Goal: Task Accomplishment & Management: Complete application form

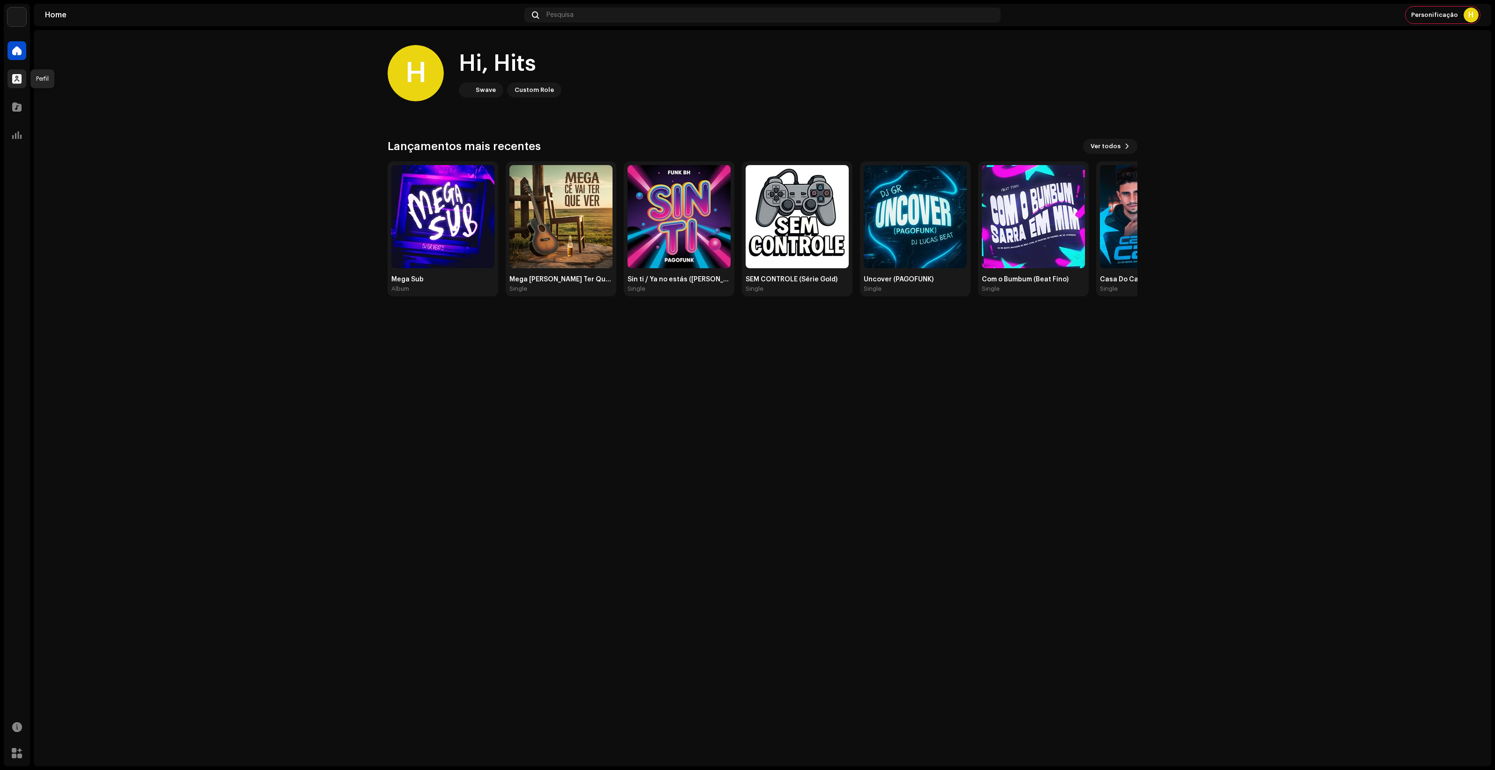
click at [12, 80] on span at bounding box center [16, 79] width 9 height 8
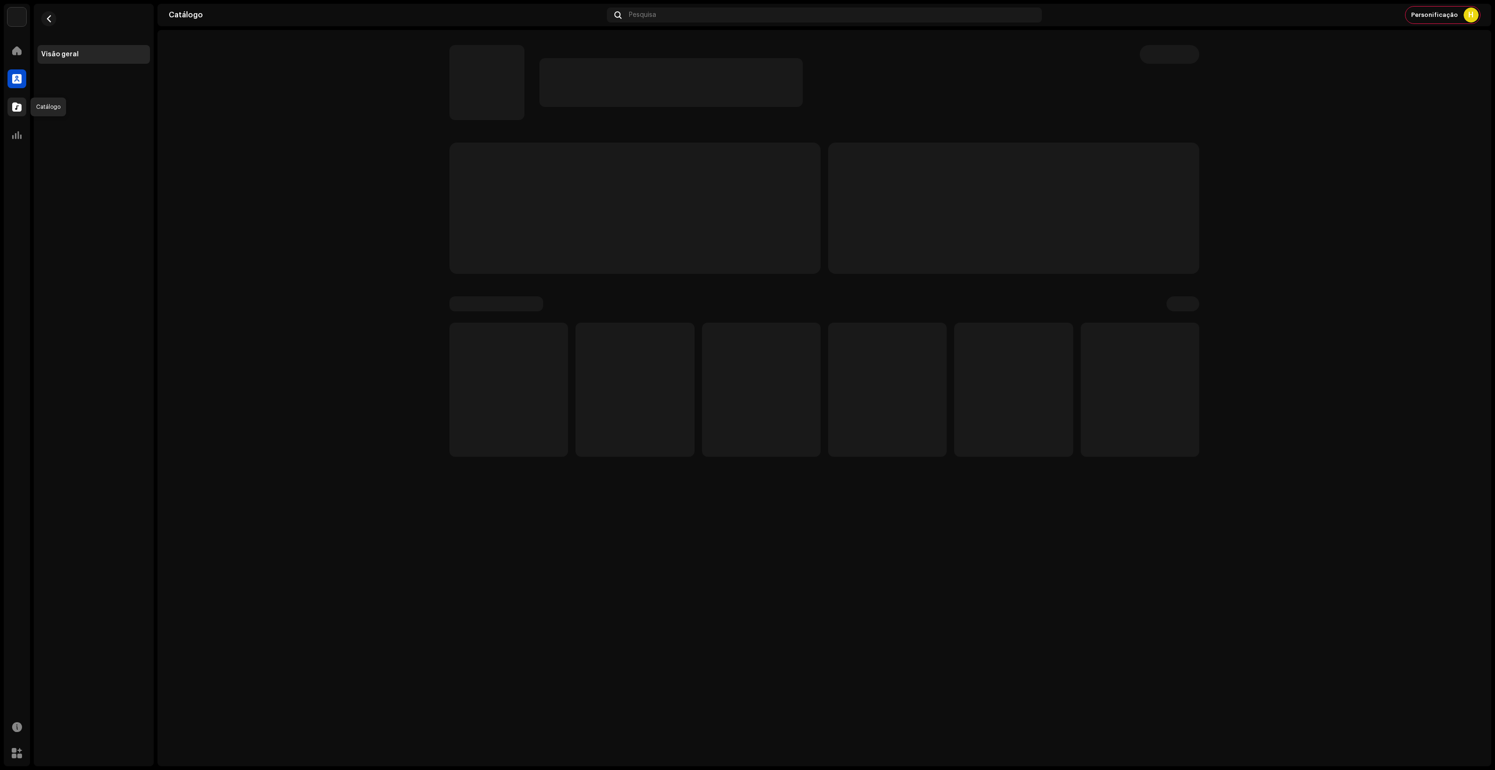
click at [17, 106] on span at bounding box center [16, 107] width 9 height 8
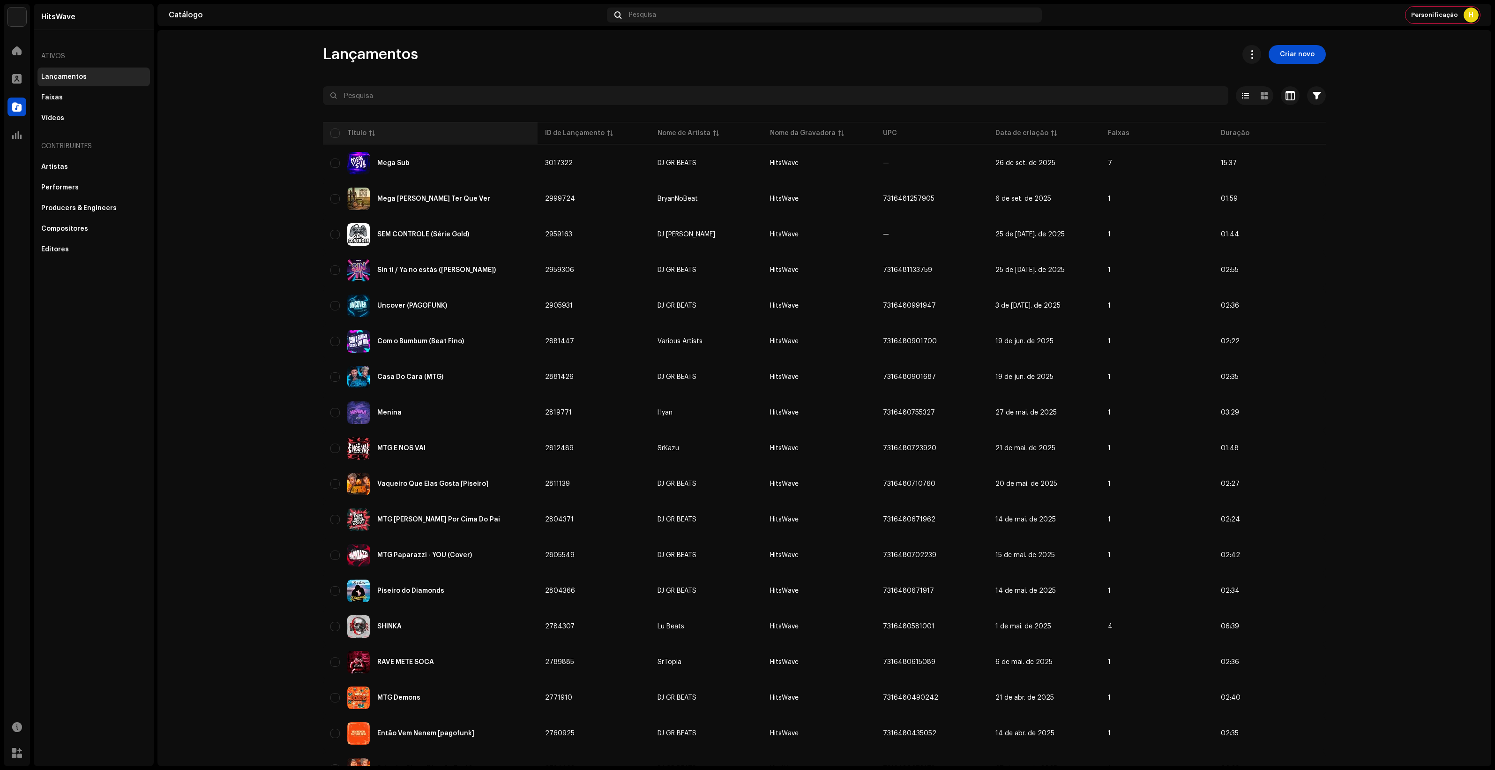
click at [83, 167] on div "Artistas" at bounding box center [93, 167] width 105 height 8
click at [1287, 53] on span "Criar novo" at bounding box center [1297, 54] width 35 height 19
click at [1298, 59] on span "Criar novo" at bounding box center [1297, 54] width 35 height 19
click at [1297, 58] on span "Criar novo" at bounding box center [1297, 54] width 35 height 19
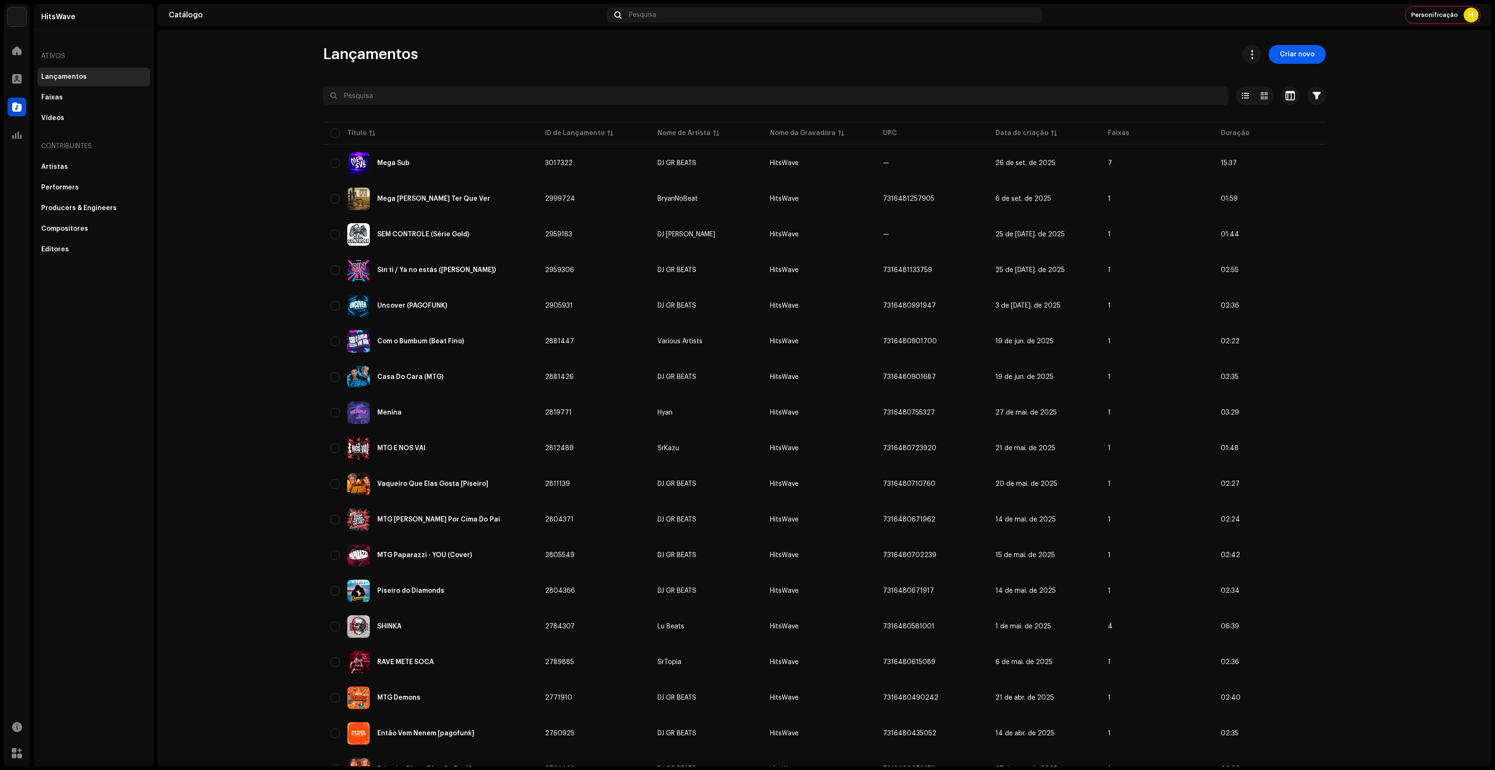
click at [1297, 58] on span "Criar novo" at bounding box center [1297, 54] width 35 height 19
click at [1258, 55] on button at bounding box center [1252, 54] width 19 height 19
click at [1367, 69] on catalog-releases-list "Lançamentos Criar novo Selecionado 0 Selecionar todos 53 Opções Filtros Status …" at bounding box center [825, 534] width 1334 height 979
click at [1293, 56] on span "Criar novo" at bounding box center [1297, 54] width 35 height 19
click at [1381, 72] on catalog-releases-list "Lançamentos Criar novo Selecionado 0 Selecionar todos 53 Opções Filtros Status …" at bounding box center [825, 534] width 1334 height 979
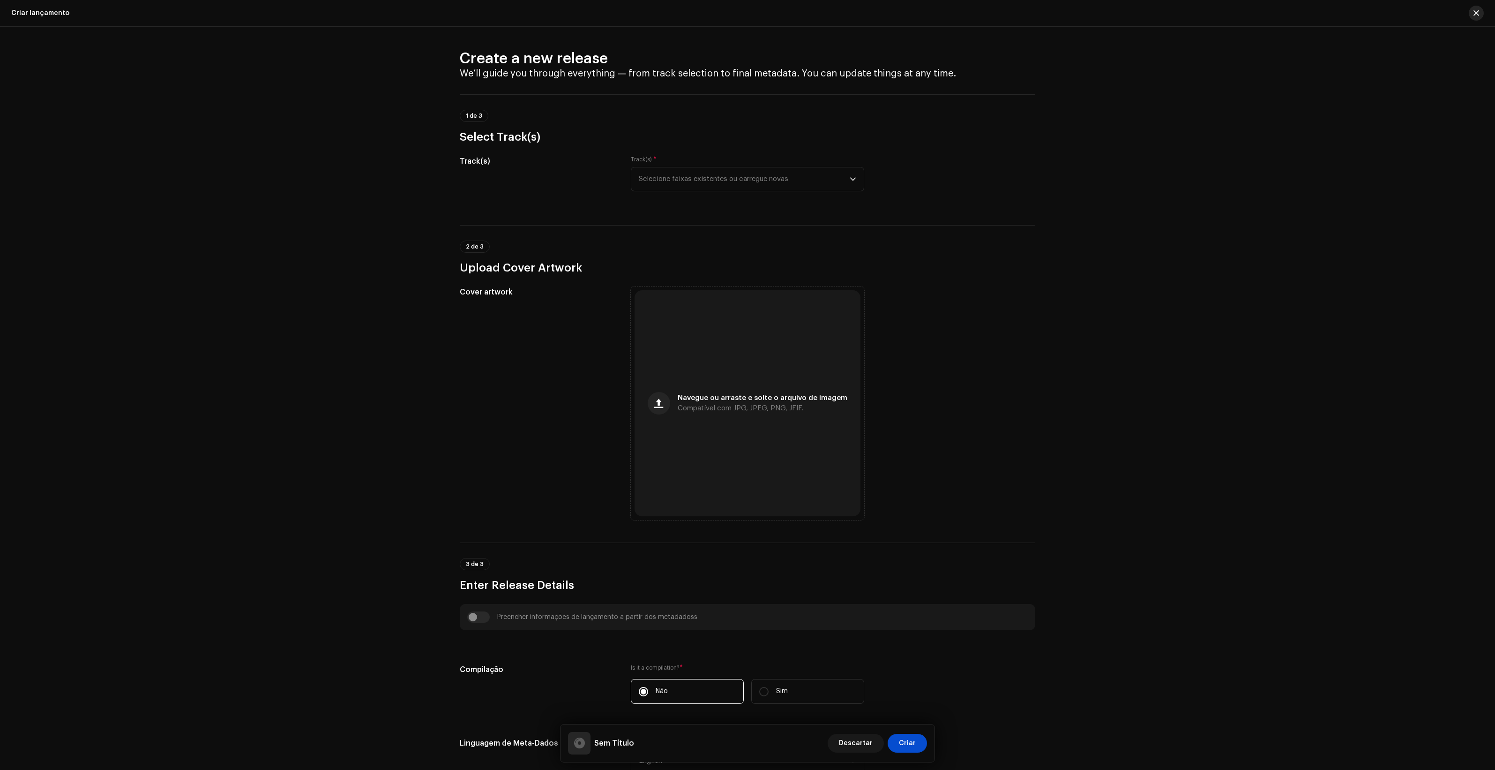
click at [1477, 17] on button "button" at bounding box center [1476, 13] width 15 height 15
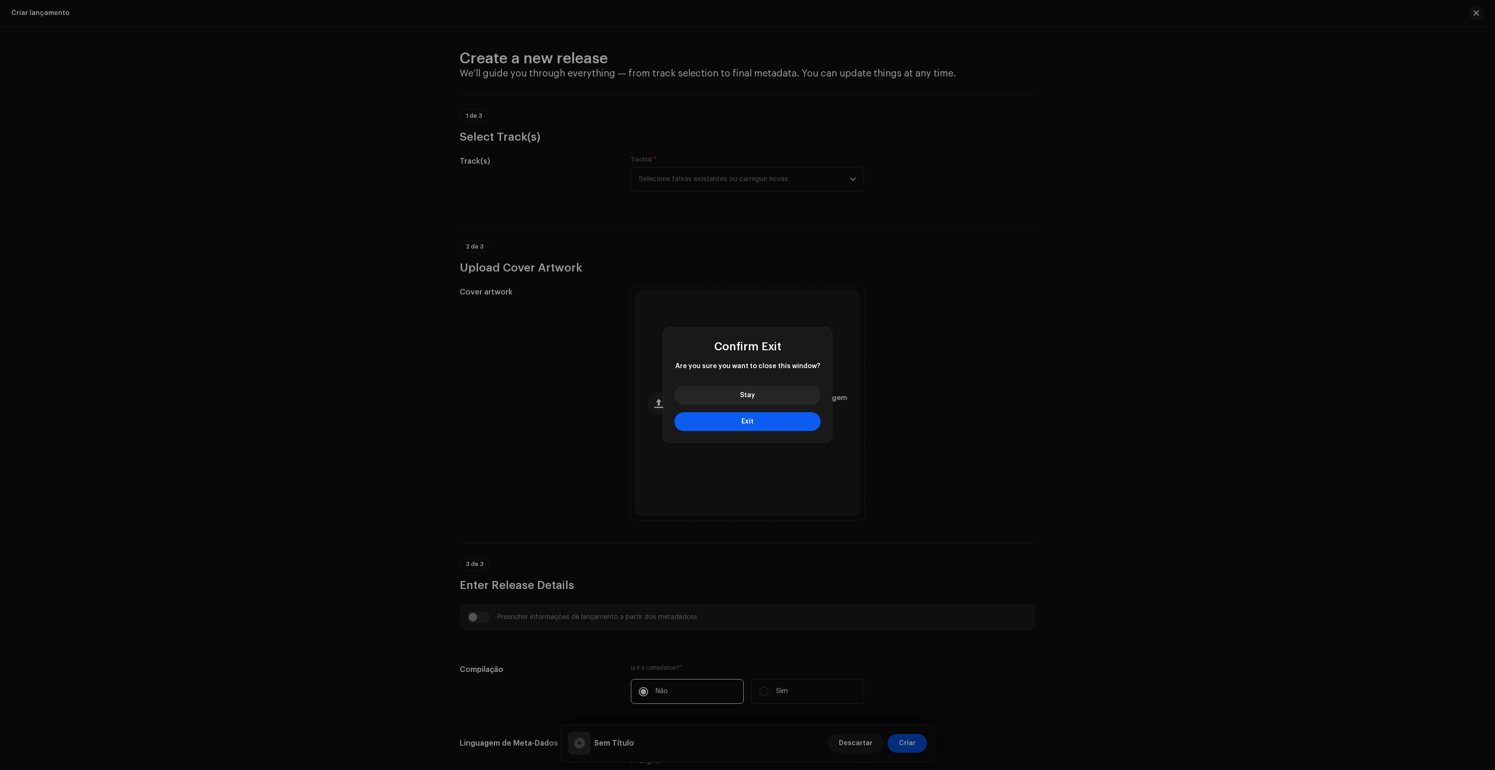
click at [786, 415] on button "Exit" at bounding box center [748, 421] width 146 height 19
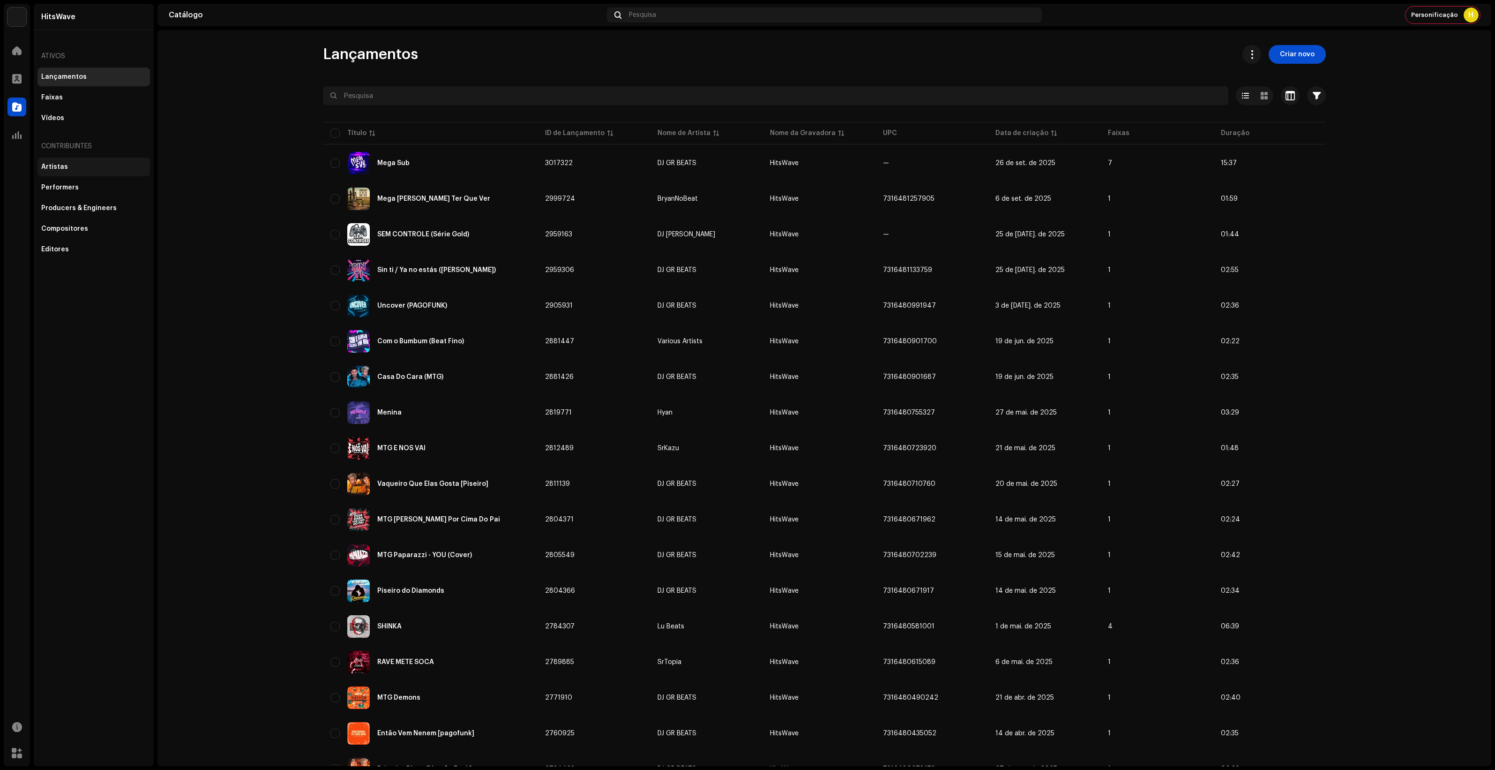
click at [80, 172] on div "Artistas" at bounding box center [94, 167] width 113 height 19
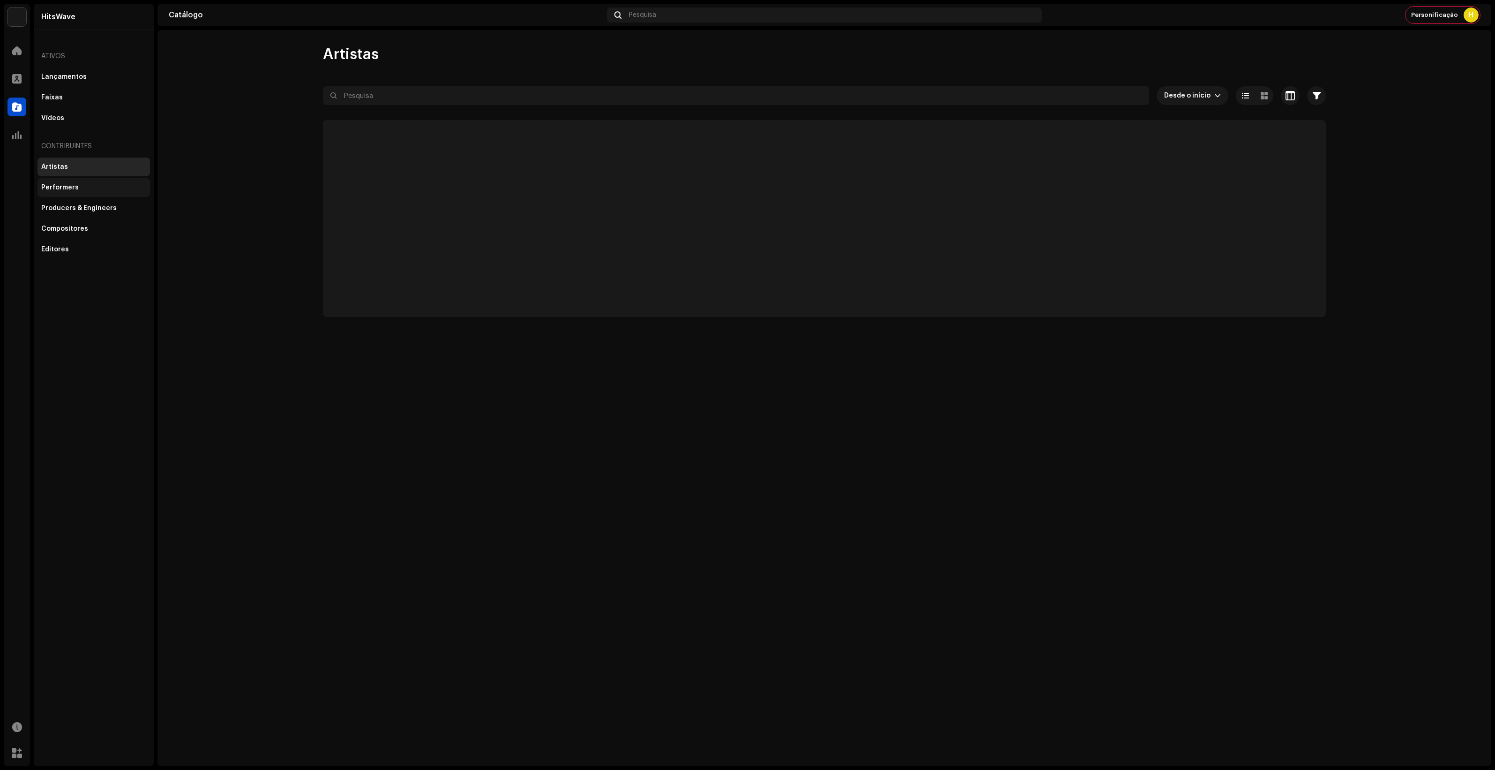
click at [63, 184] on div "Performers" at bounding box center [60, 188] width 38 height 8
click at [77, 80] on div "Lançamentos" at bounding box center [63, 77] width 45 height 8
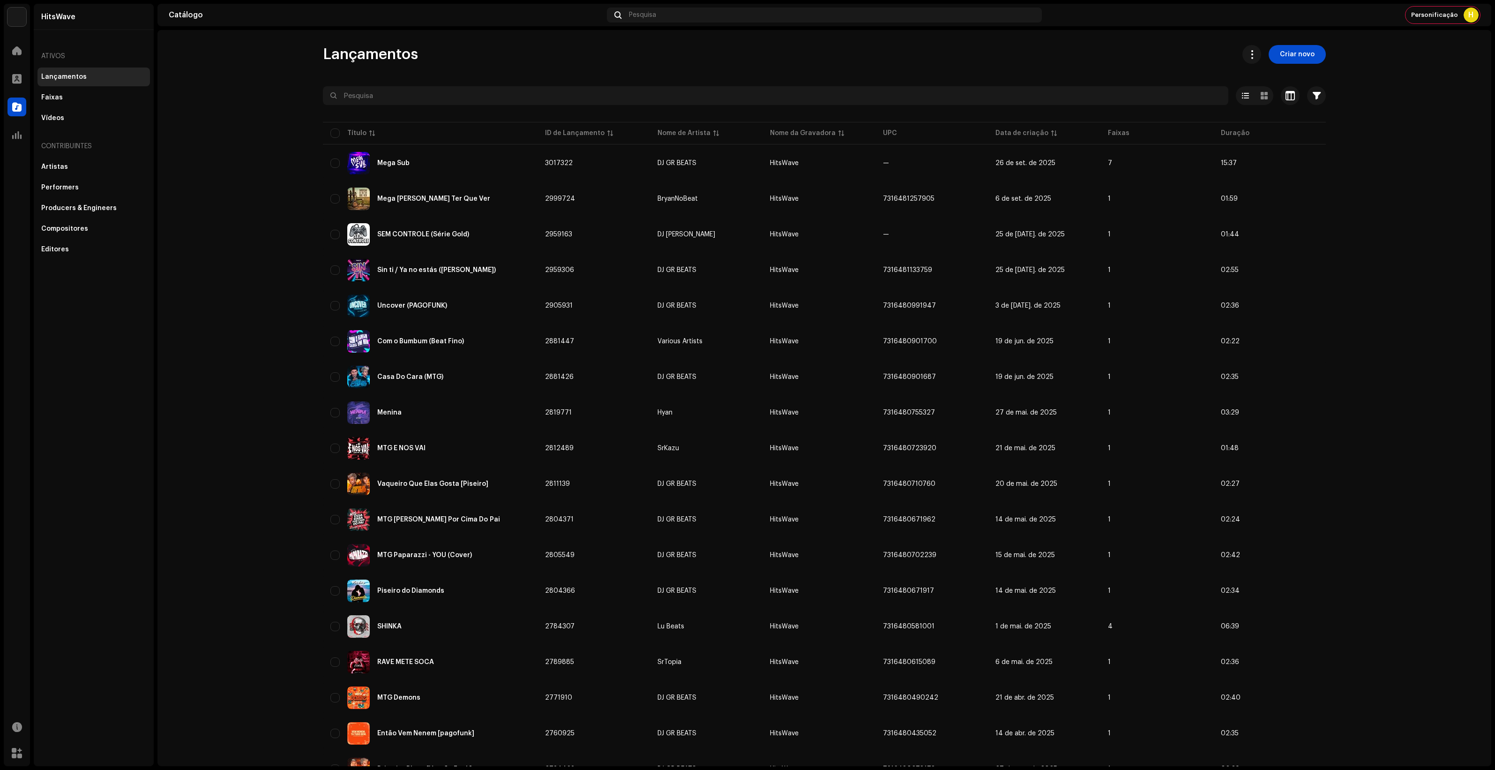
click at [74, 80] on div "Lançamentos" at bounding box center [63, 77] width 45 height 8
click at [1300, 58] on span "Criar novo" at bounding box center [1297, 54] width 35 height 19
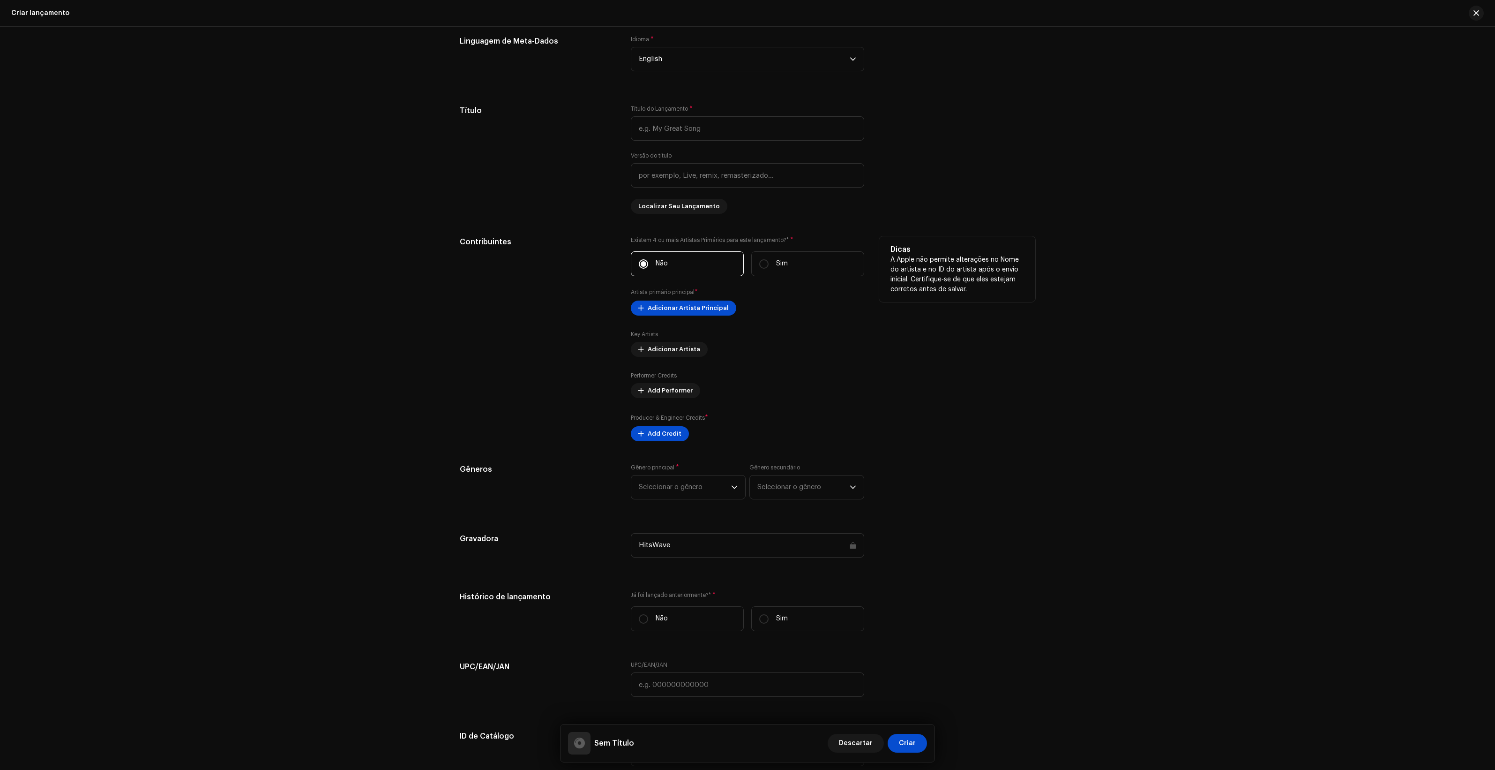
scroll to position [703, 0]
click at [690, 309] on span "Adicionar Artista Principal" at bounding box center [688, 306] width 81 height 19
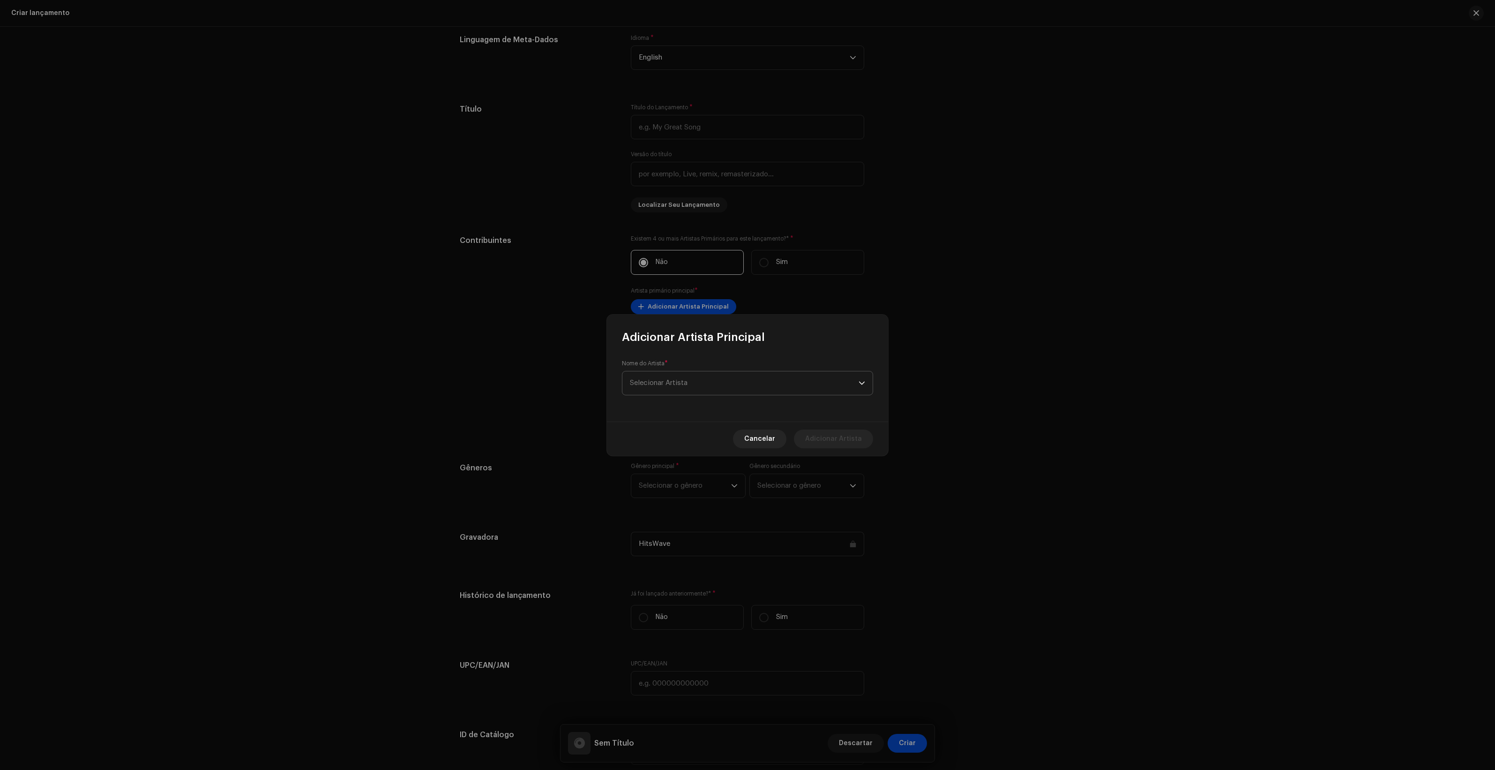
click at [820, 382] on span "Selecionar Artista" at bounding box center [744, 382] width 229 height 23
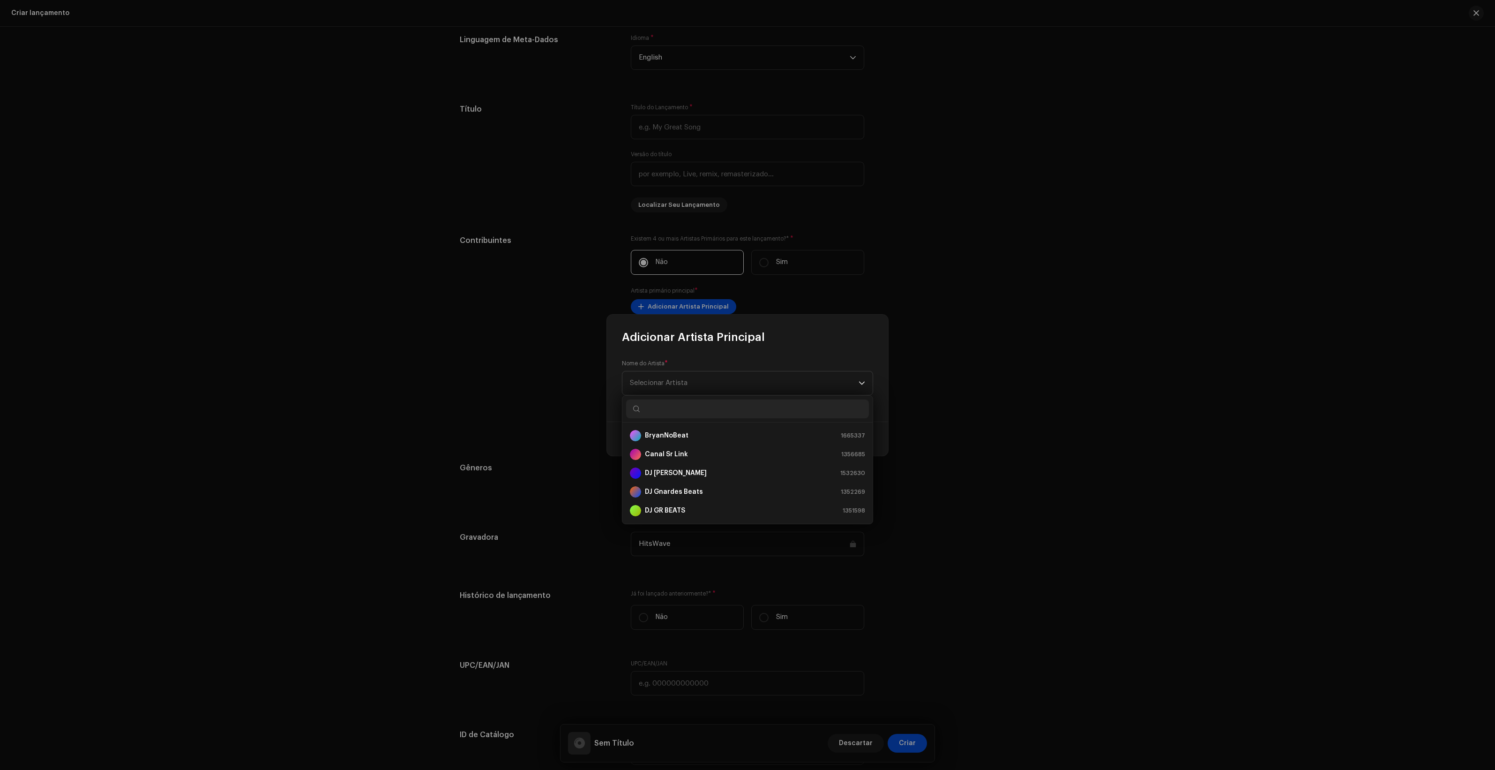
click at [784, 360] on div "Nome do Artista * Selecionar Artista" at bounding box center [747, 378] width 251 height 36
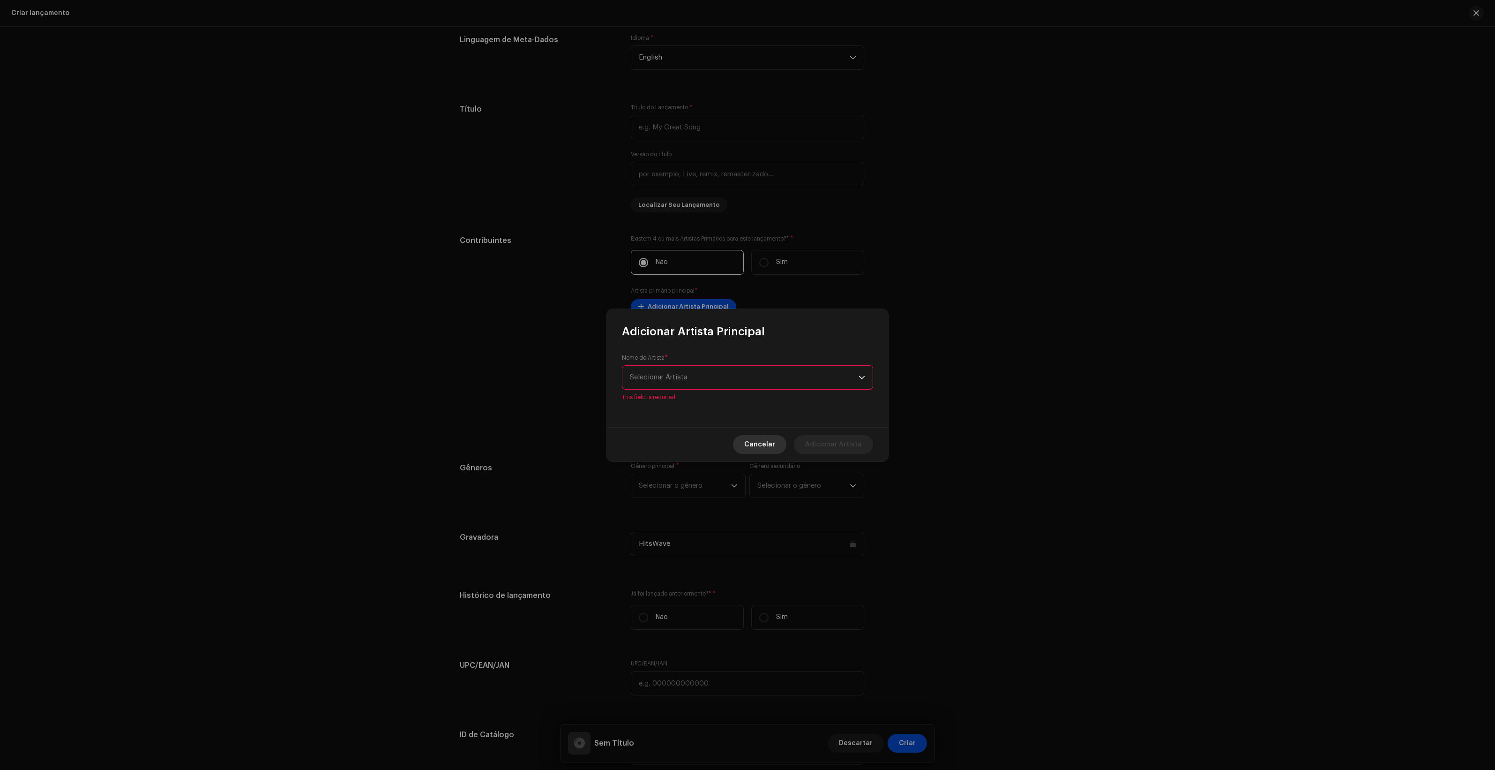
click at [773, 444] on span "Cancelar" at bounding box center [759, 444] width 31 height 19
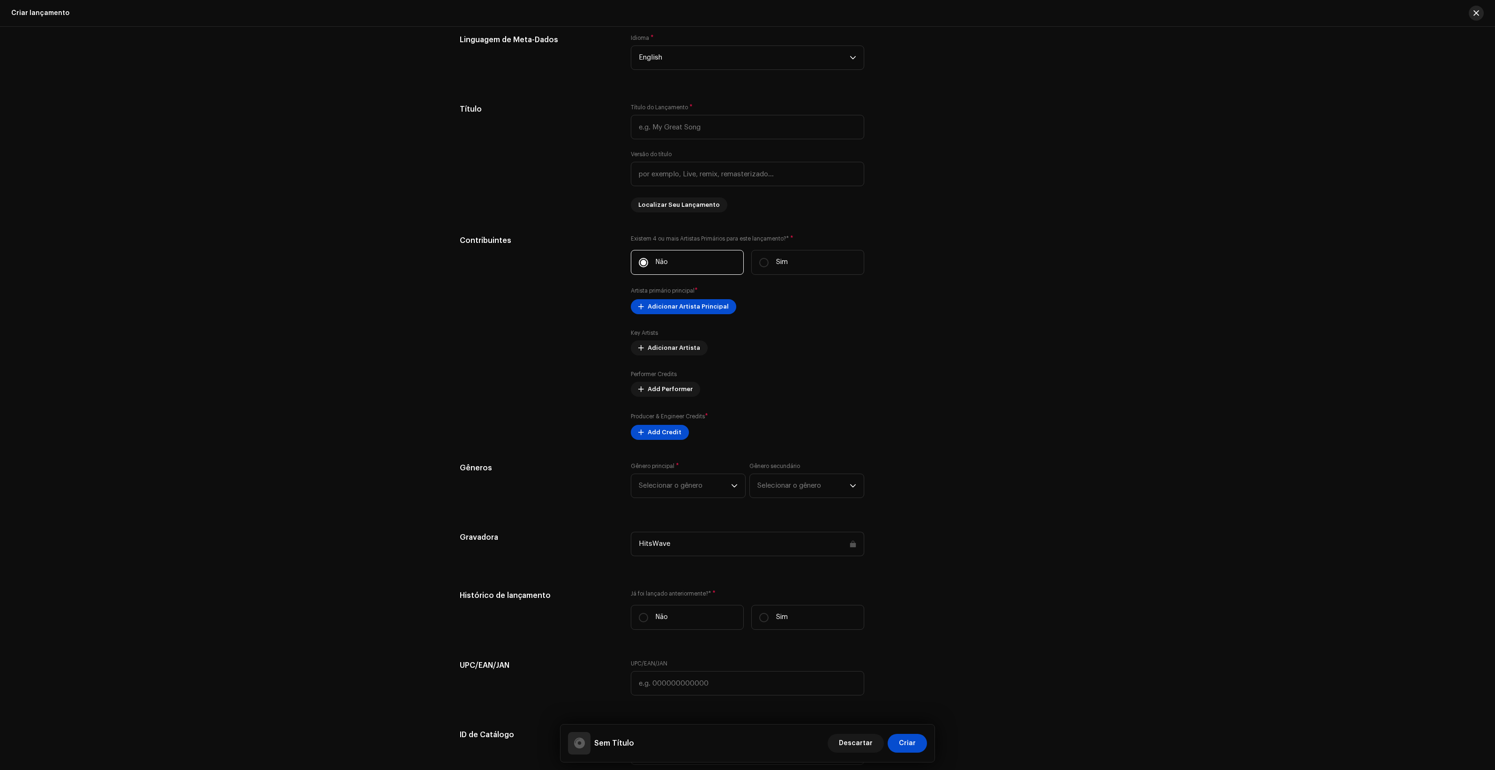
click at [1478, 8] on button "button" at bounding box center [1476, 13] width 15 height 15
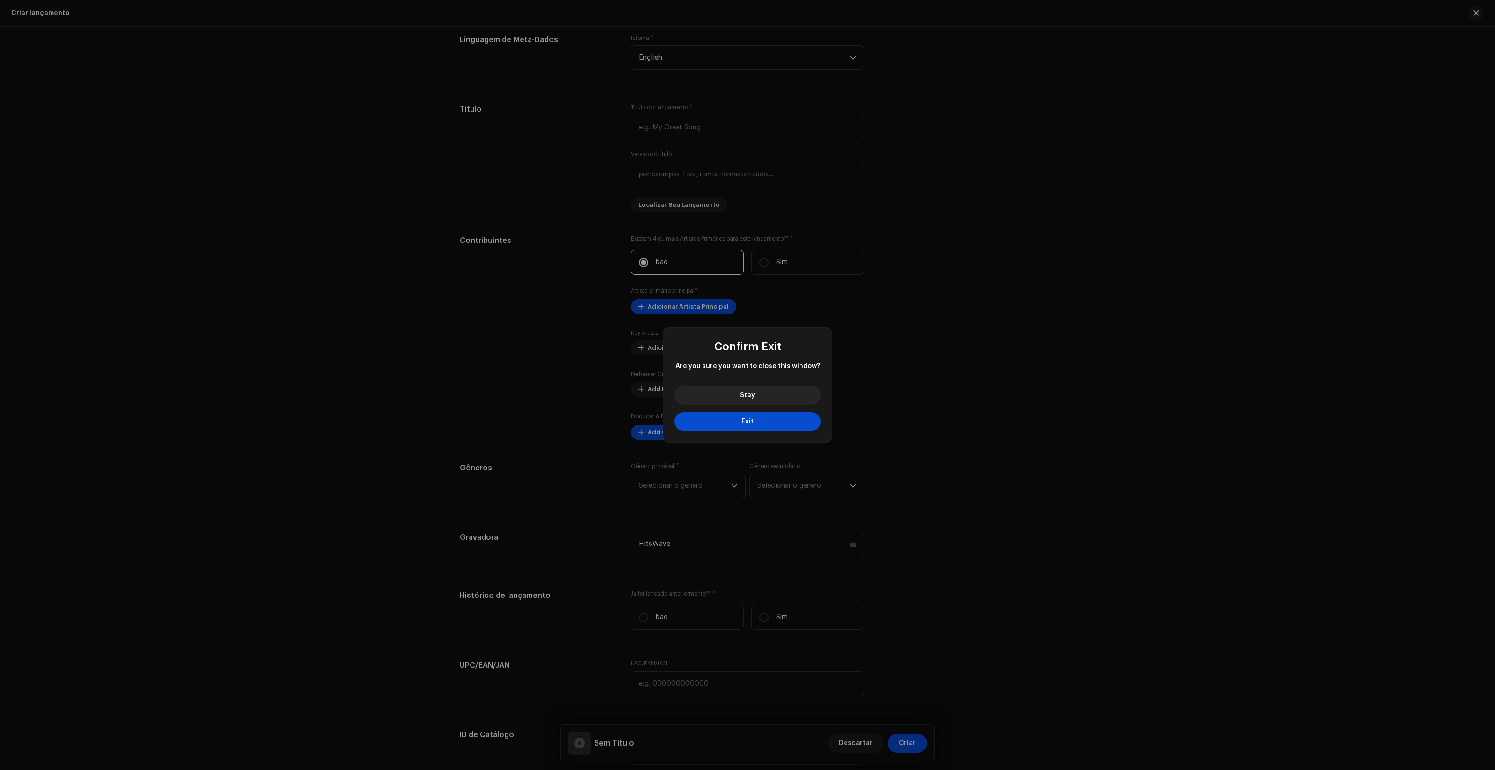
click at [784, 423] on button "Exit" at bounding box center [748, 421] width 146 height 19
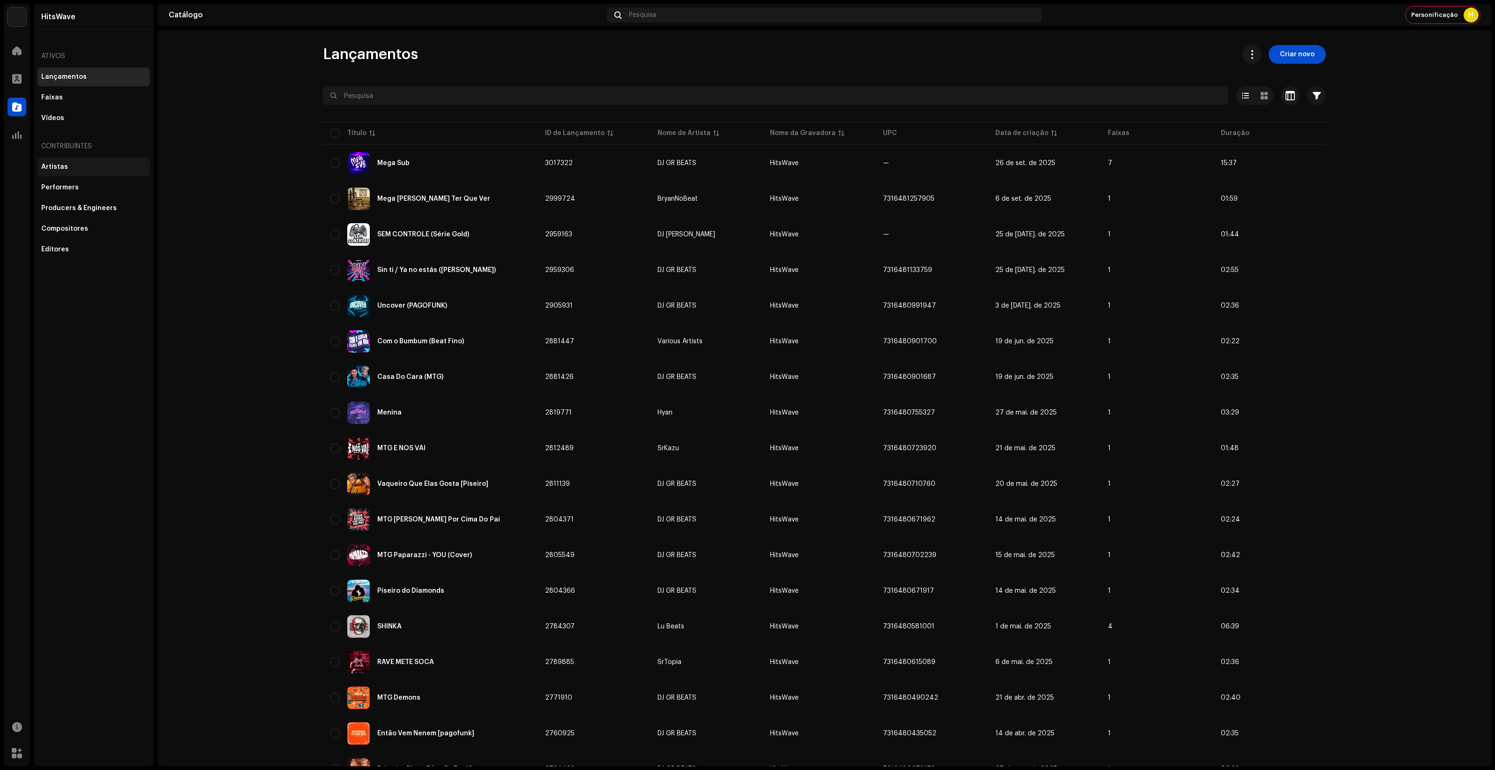
click at [75, 167] on div "Artistas" at bounding box center [93, 167] width 105 height 8
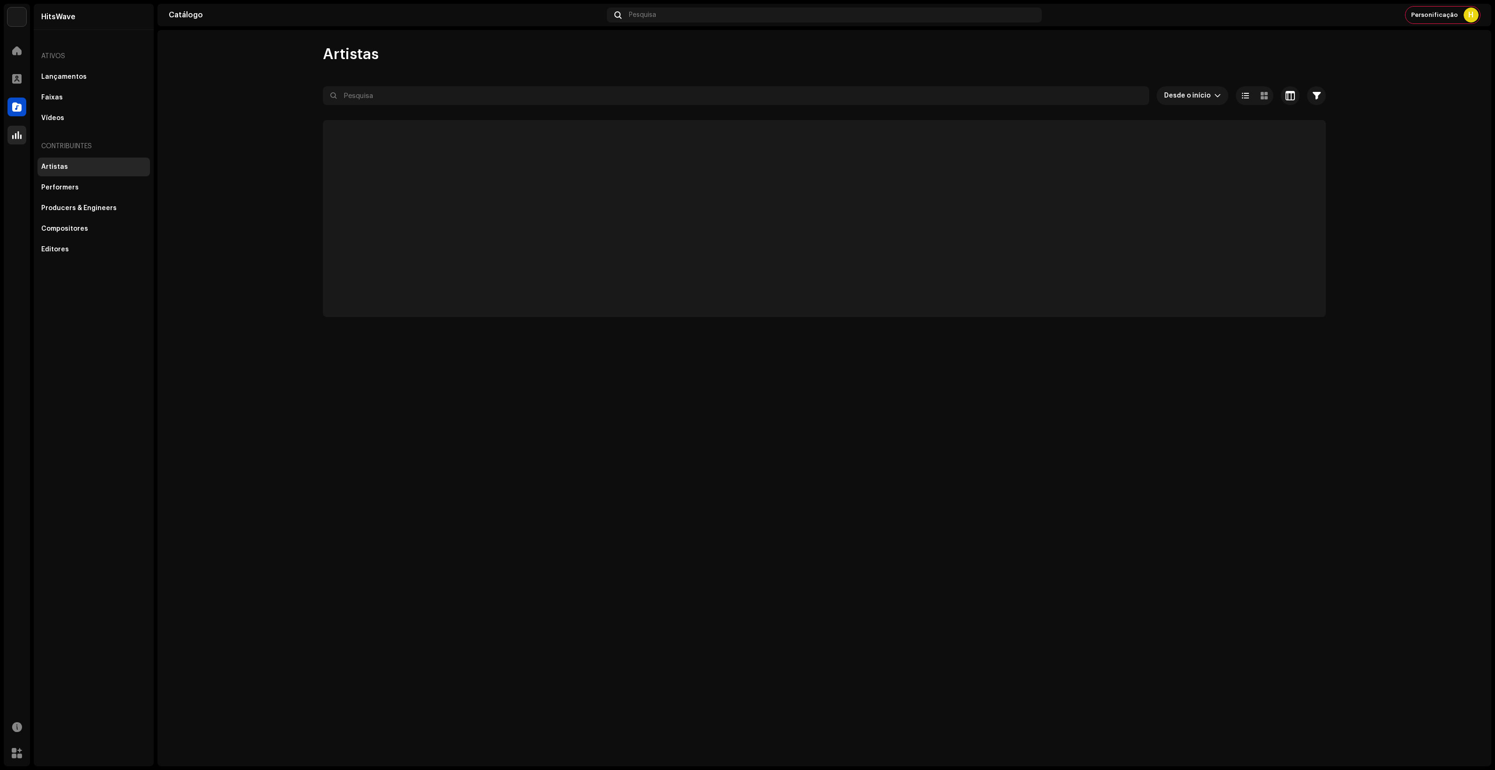
click at [9, 132] on div at bounding box center [17, 135] width 19 height 19
click at [122, 185] on div "Performers" at bounding box center [93, 188] width 105 height 8
click at [123, 167] on div "Artistas" at bounding box center [93, 167] width 105 height 8
click at [62, 92] on div "Faixas" at bounding box center [94, 97] width 113 height 19
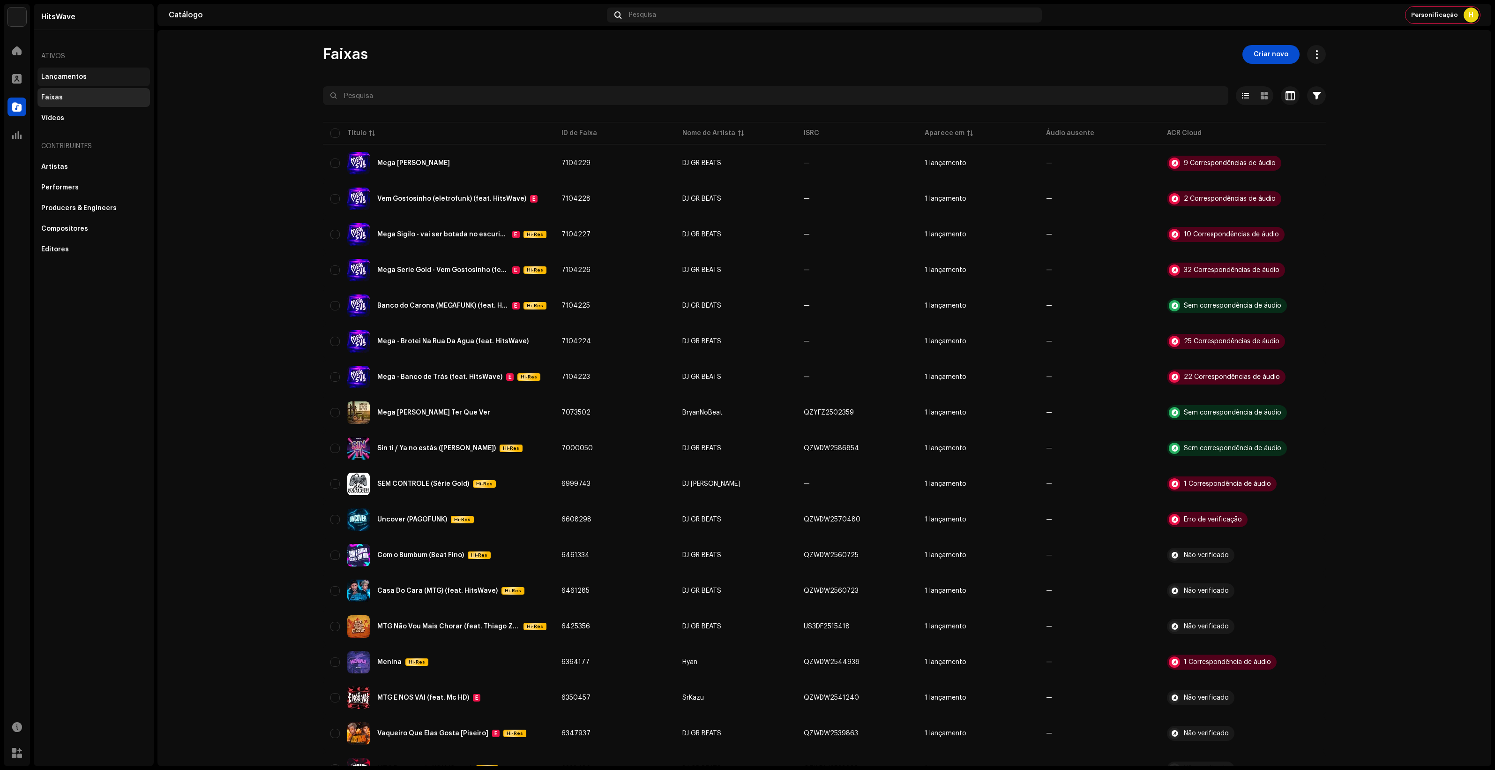
click at [109, 80] on div "Lançamentos" at bounding box center [93, 77] width 105 height 8
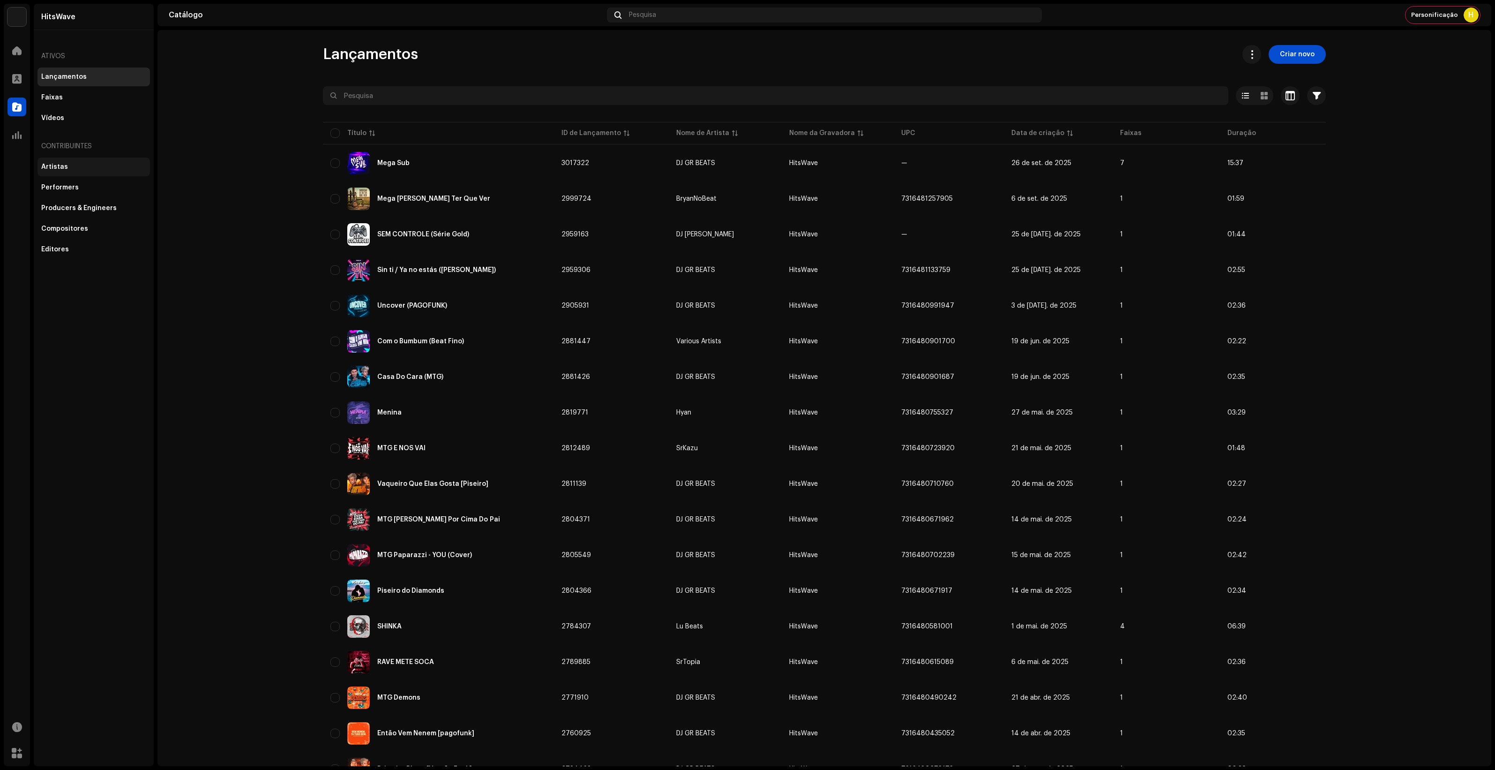
click at [81, 158] on div "Artistas" at bounding box center [94, 167] width 113 height 19
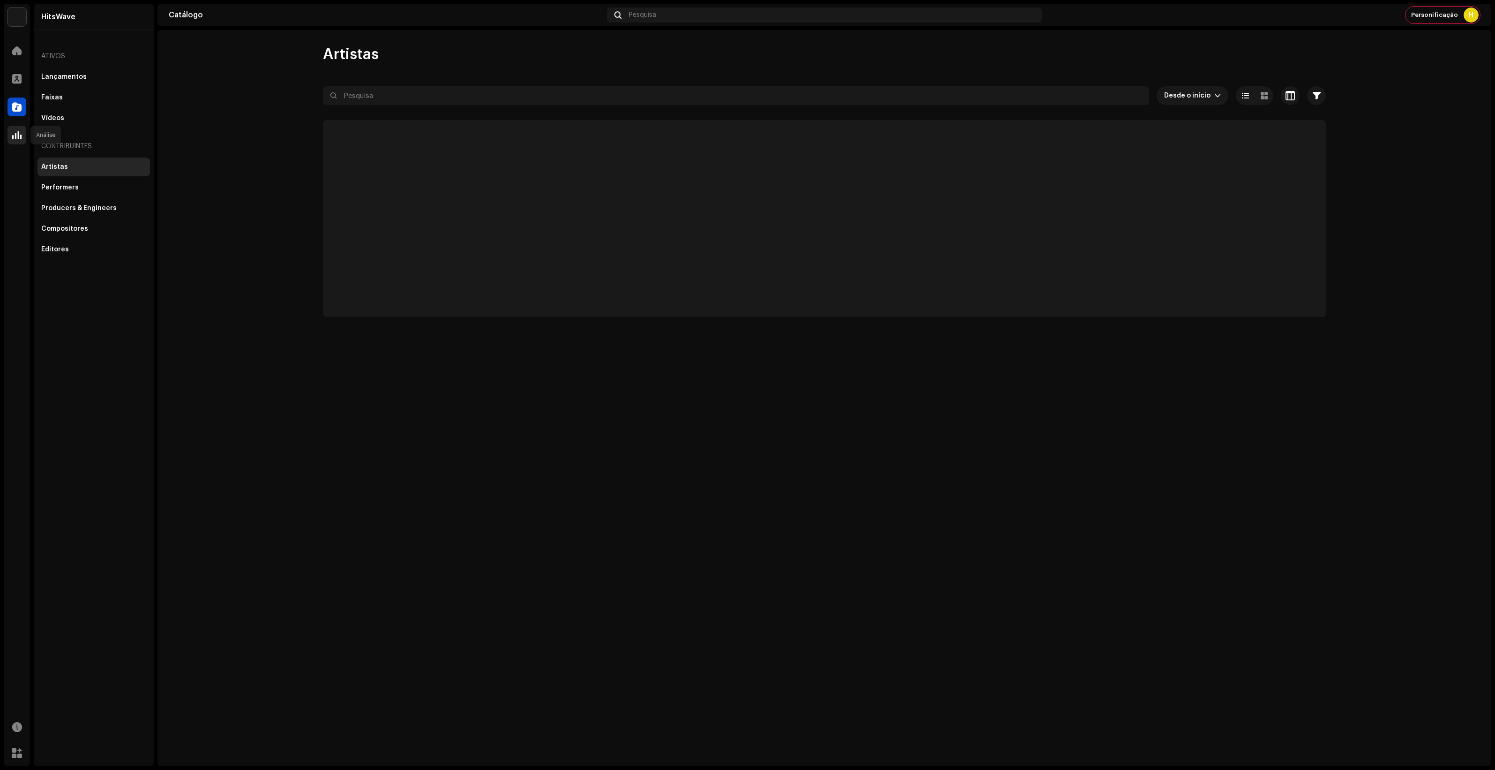
click at [23, 132] on div at bounding box center [17, 135] width 19 height 19
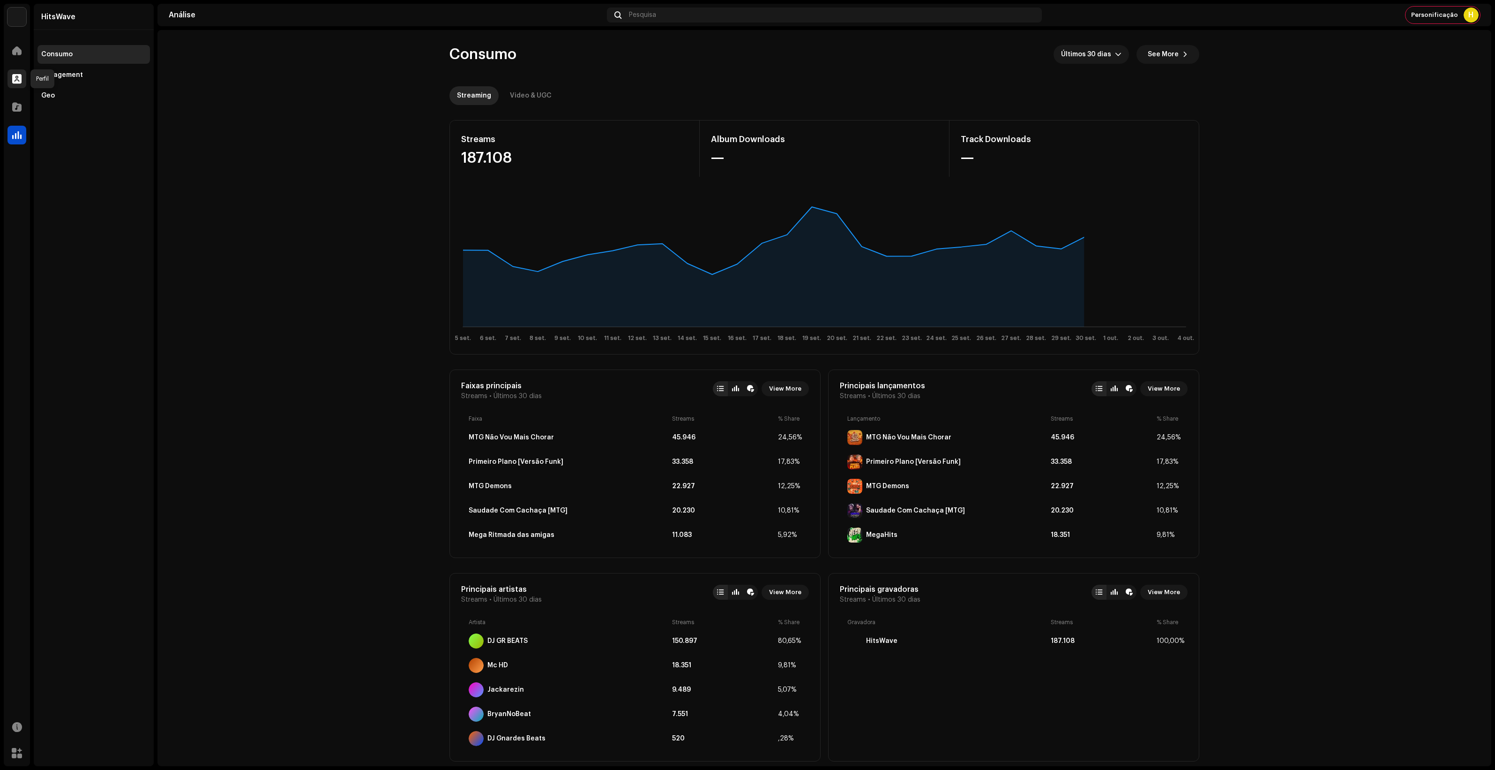
click at [25, 73] on div at bounding box center [17, 78] width 19 height 19
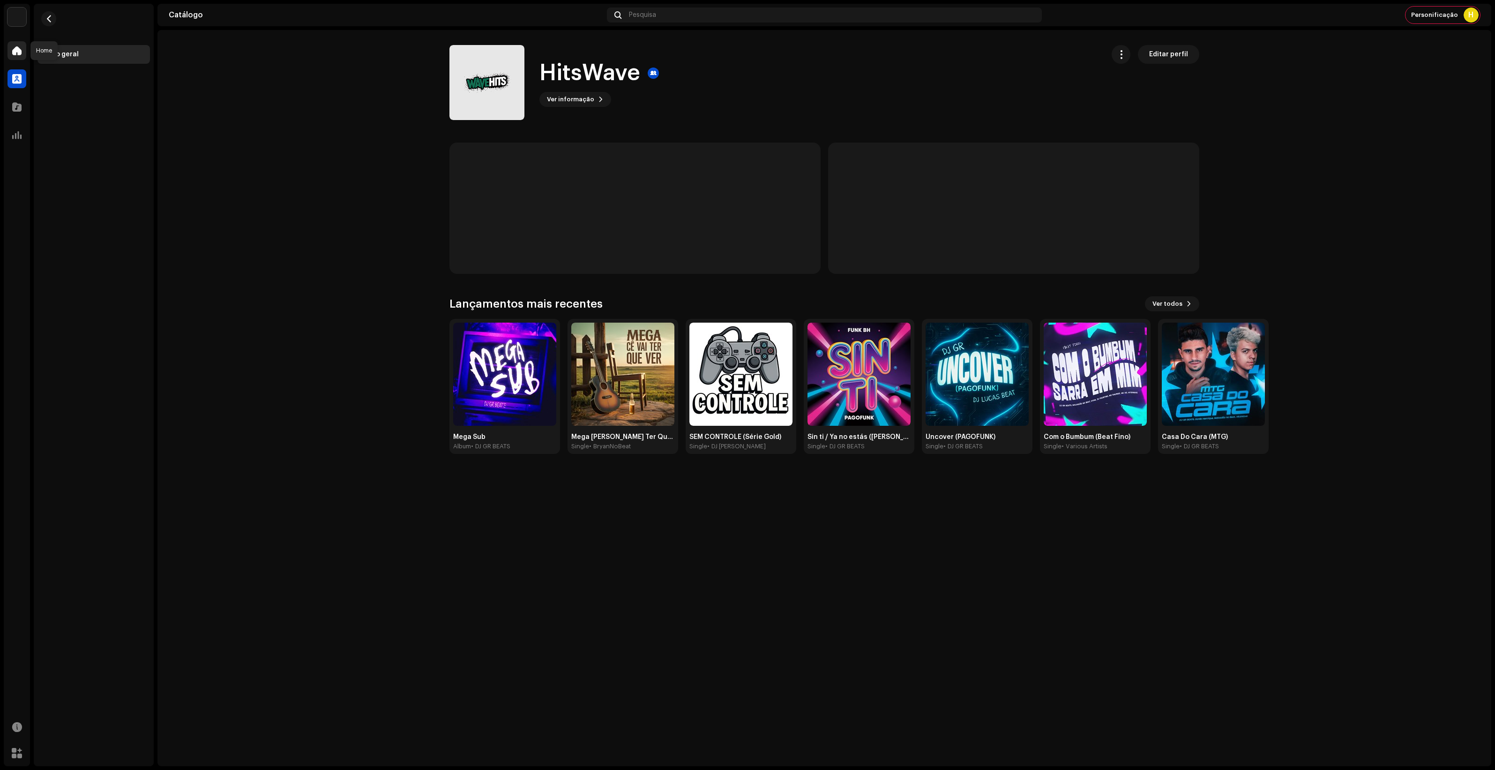
click at [22, 56] on div at bounding box center [17, 50] width 19 height 19
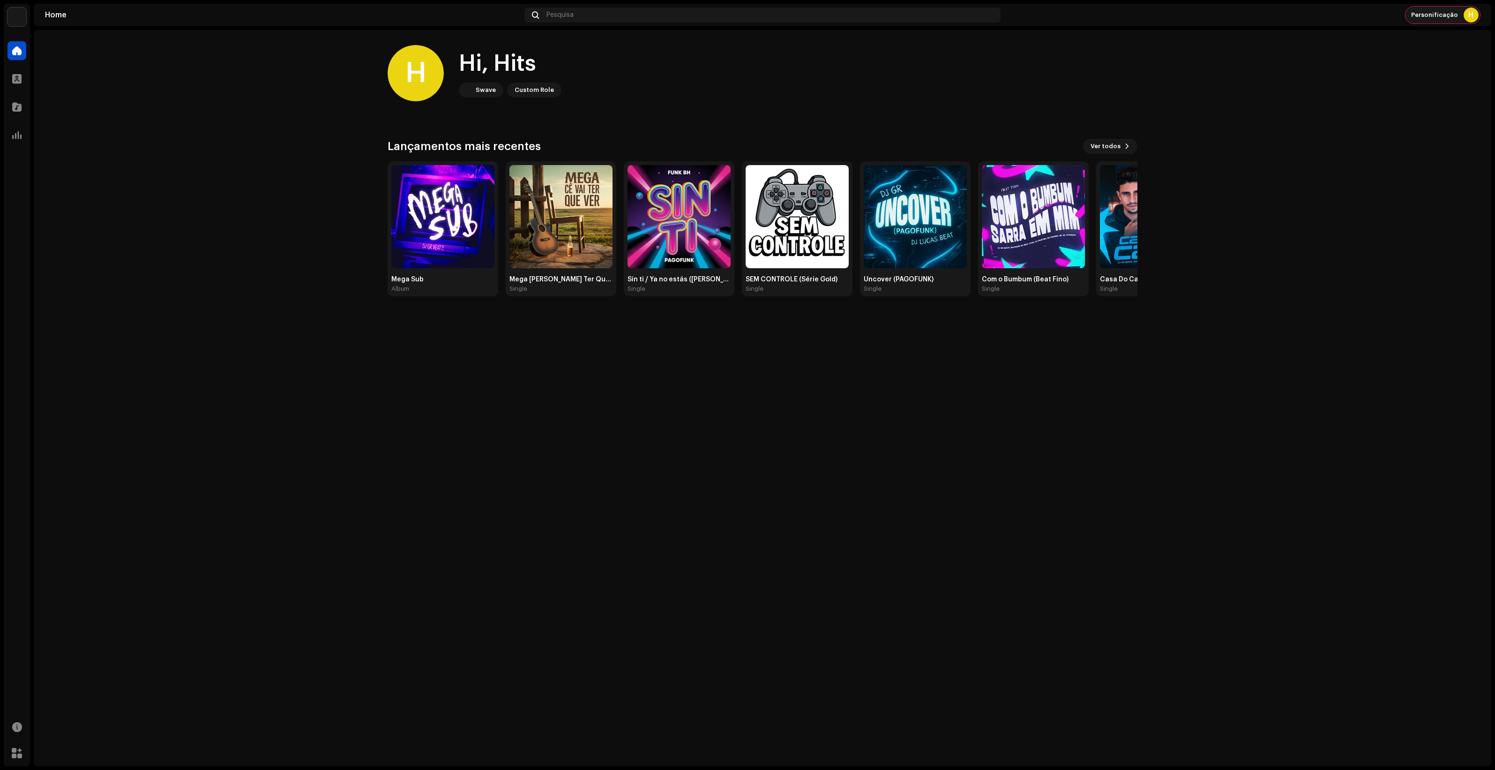
click at [1458, 8] on div "Personificação H" at bounding box center [1443, 15] width 75 height 17
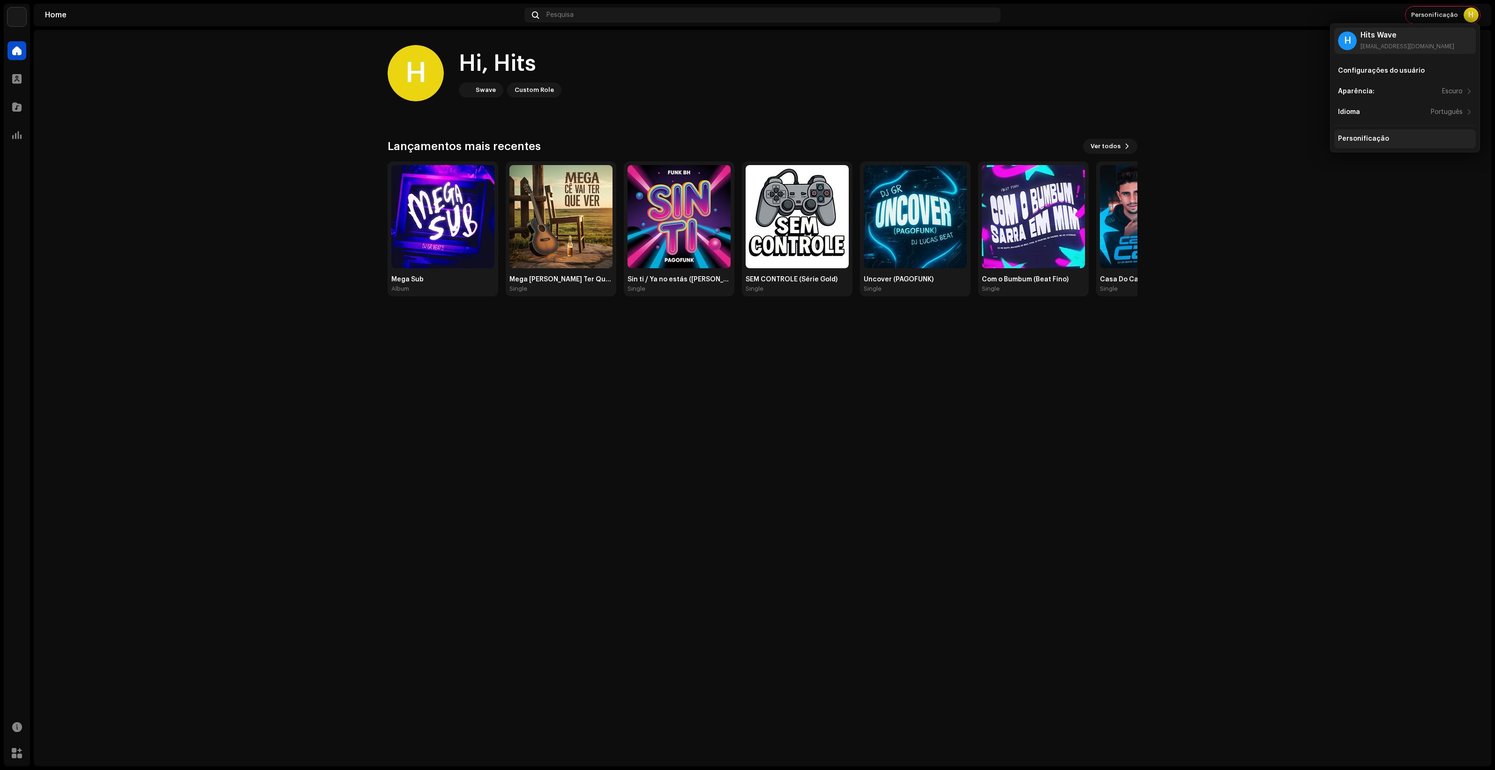
click at [1369, 132] on div "Personificação" at bounding box center [1406, 138] width 142 height 19
